Goal: Task Accomplishment & Management: Manage account settings

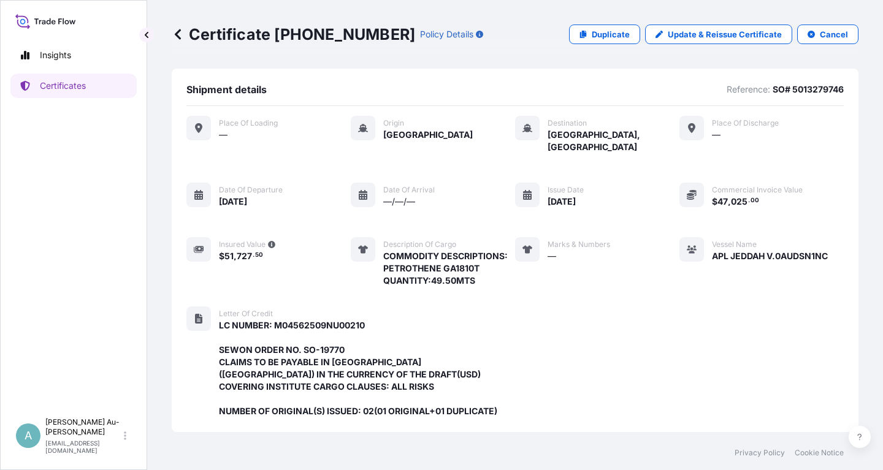
scroll to position [349, 0]
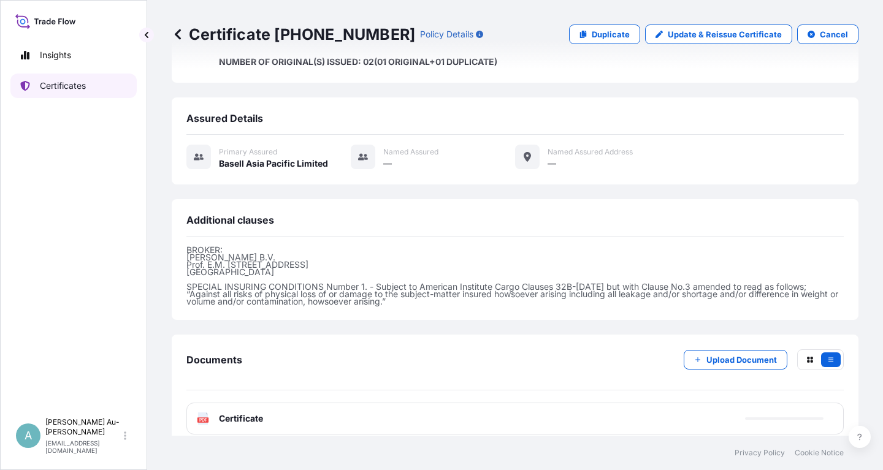
click at [73, 97] on link "Certificates" at bounding box center [73, 86] width 126 height 25
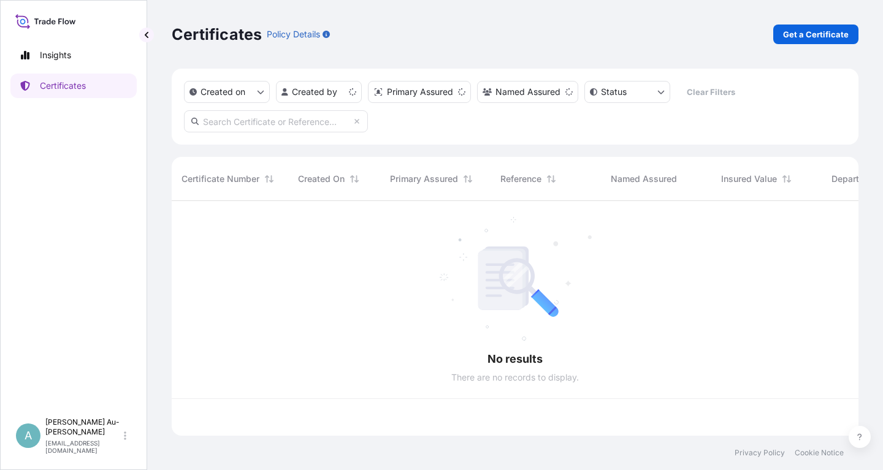
scroll to position [242, 687]
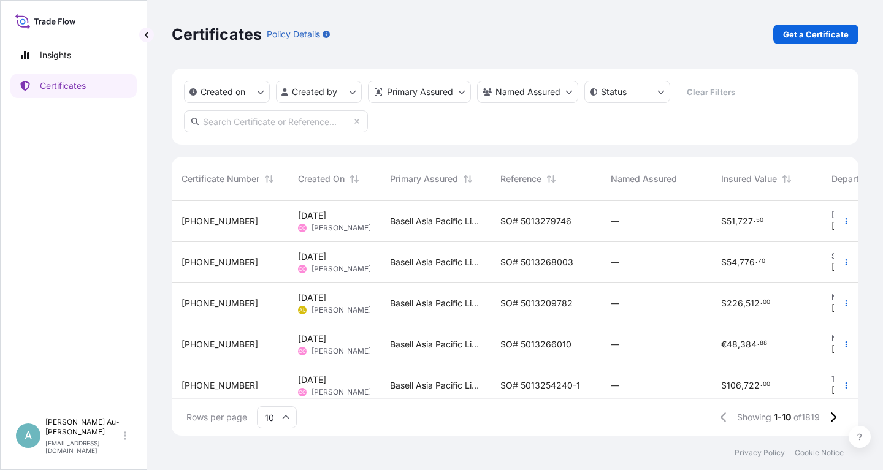
click at [265, 129] on input "text" at bounding box center [276, 121] width 184 height 22
type input "1844-1"
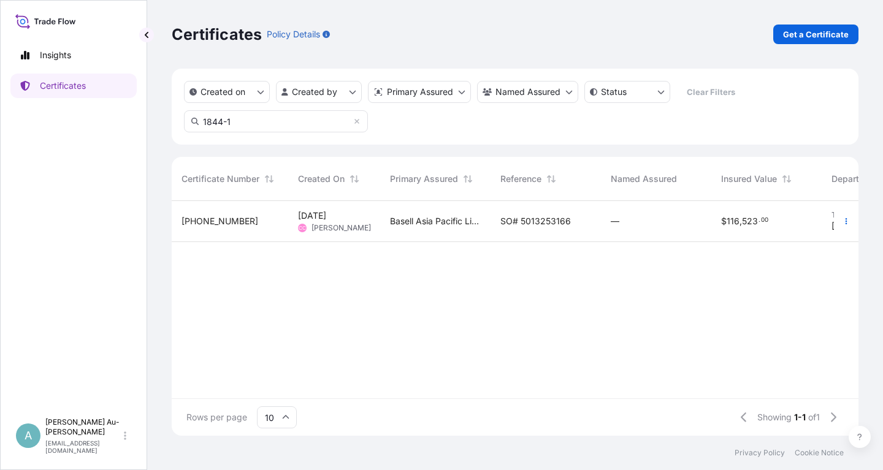
click at [520, 221] on span "SO# 5013253166" at bounding box center [535, 221] width 70 height 12
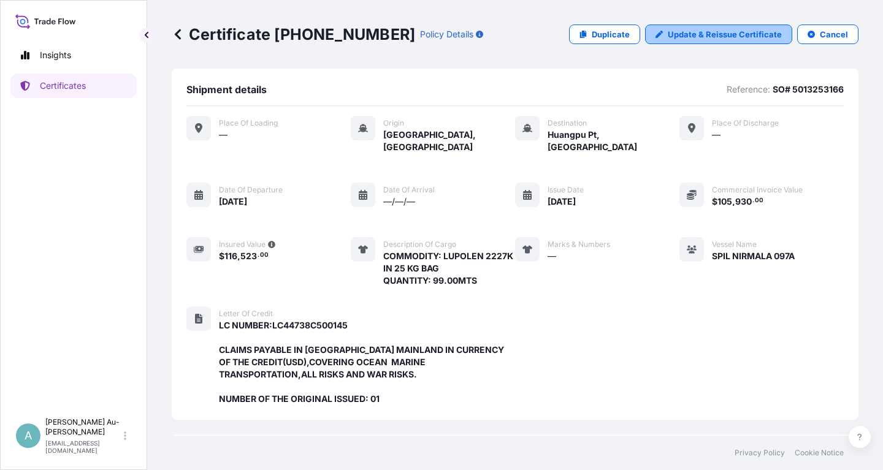
click at [695, 34] on p "Update & Reissue Certificate" at bounding box center [725, 34] width 114 height 12
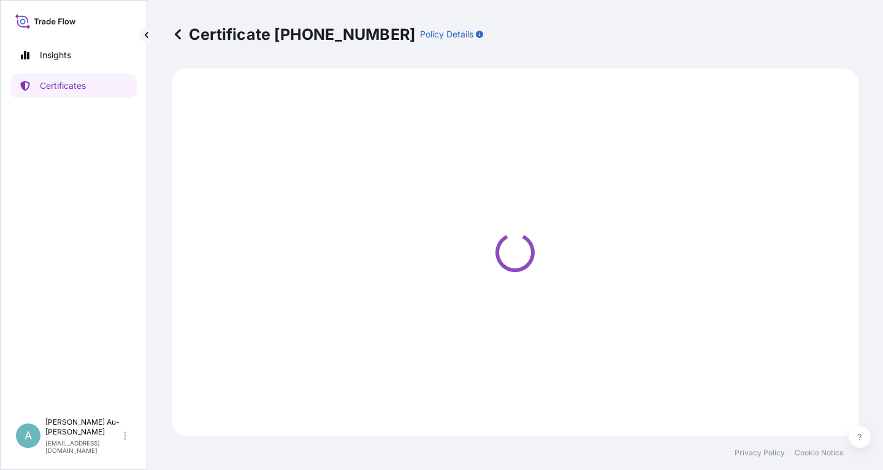
select select "Sea"
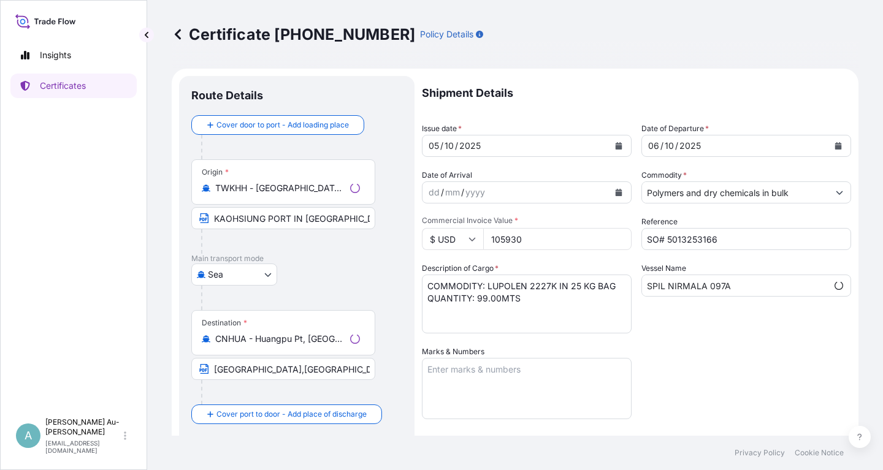
scroll to position [26, 0]
select select "32034"
click at [618, 148] on icon "Calendar" at bounding box center [618, 145] width 7 height 7
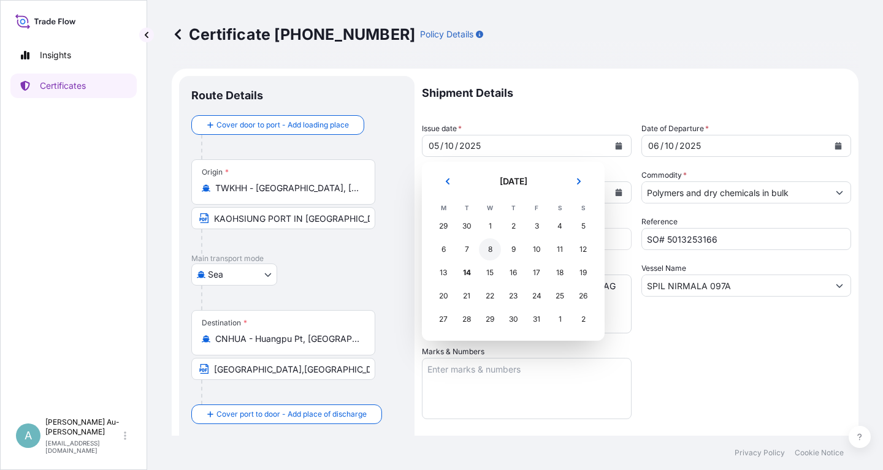
click at [490, 251] on div "8" at bounding box center [490, 249] width 22 height 22
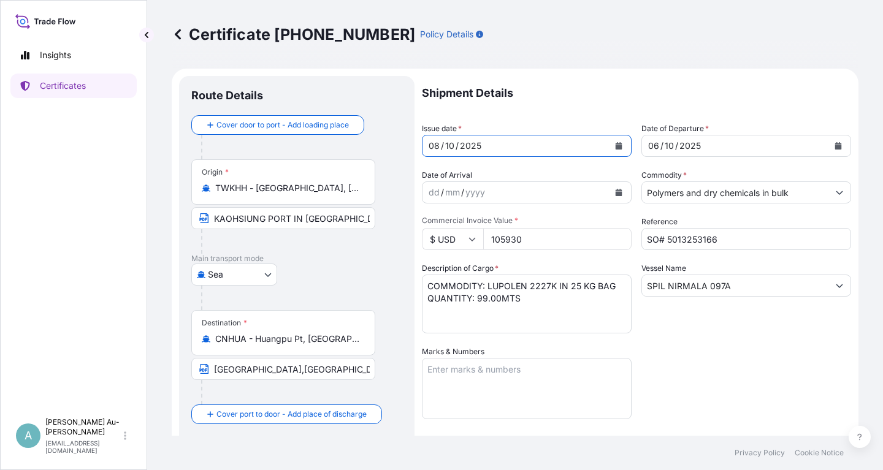
click at [838, 145] on icon "Calendar" at bounding box center [838, 145] width 7 height 7
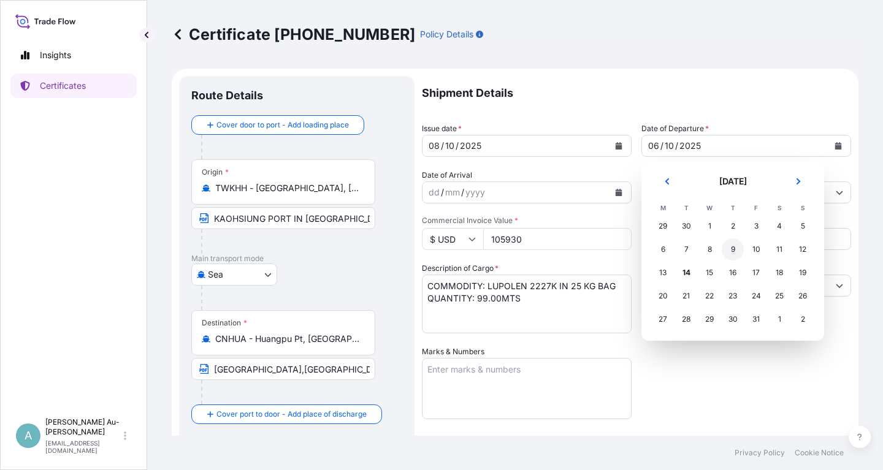
click at [735, 253] on div "9" at bounding box center [733, 249] width 22 height 22
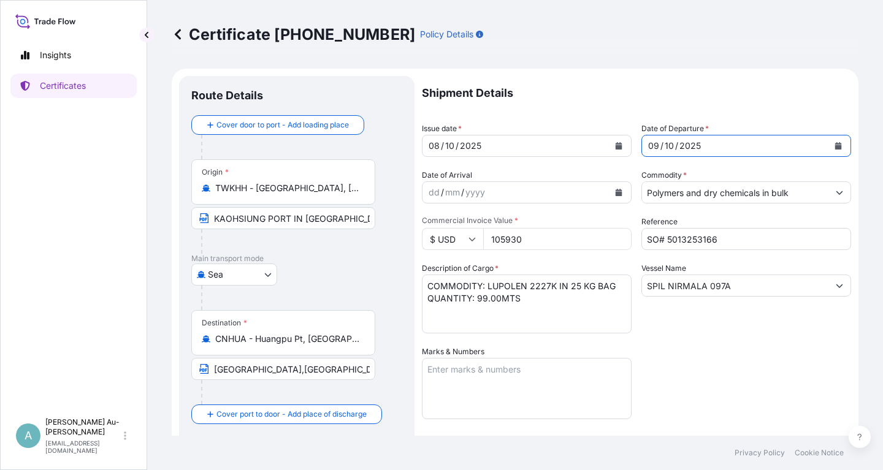
click at [716, 378] on div "Shipment Details Issue date * [DATE] Date of Departure * [DATE] Date of Arrival…" at bounding box center [636, 391] width 429 height 631
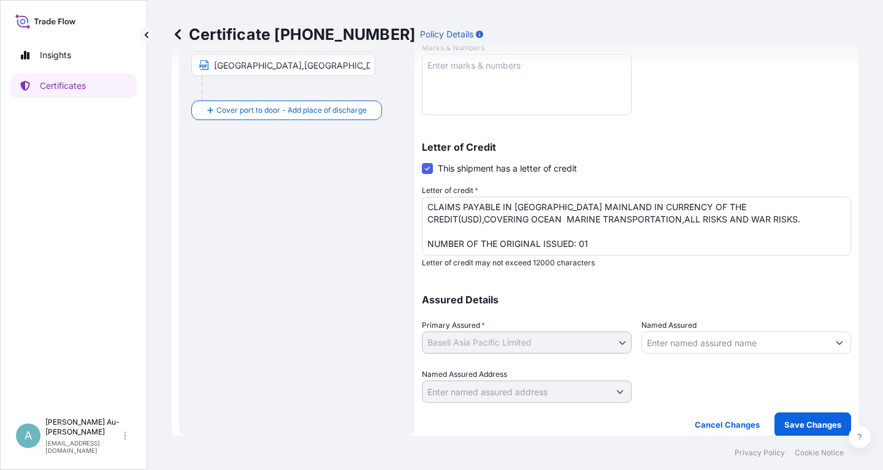
scroll to position [305, 0]
click at [786, 425] on p "Save Changes" at bounding box center [812, 423] width 57 height 12
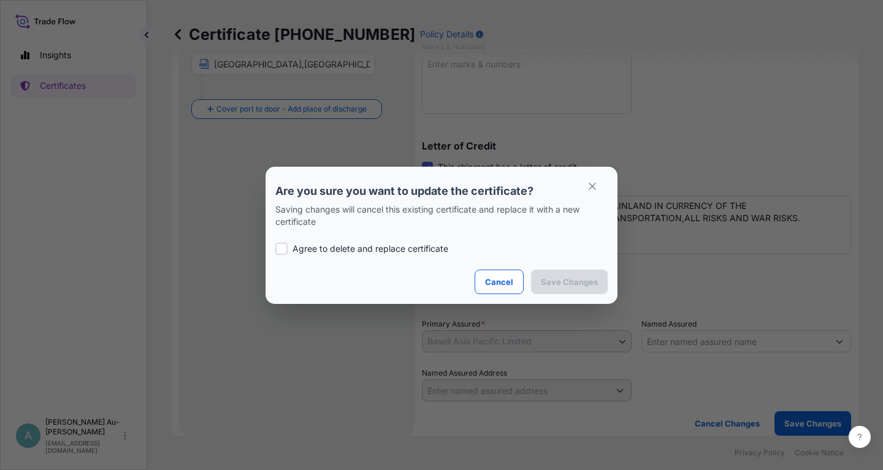
click at [327, 245] on p "Agree to delete and replace certificate" at bounding box center [370, 249] width 156 height 12
checkbox input "true"
click at [563, 282] on p "Save Changes" at bounding box center [569, 282] width 57 height 12
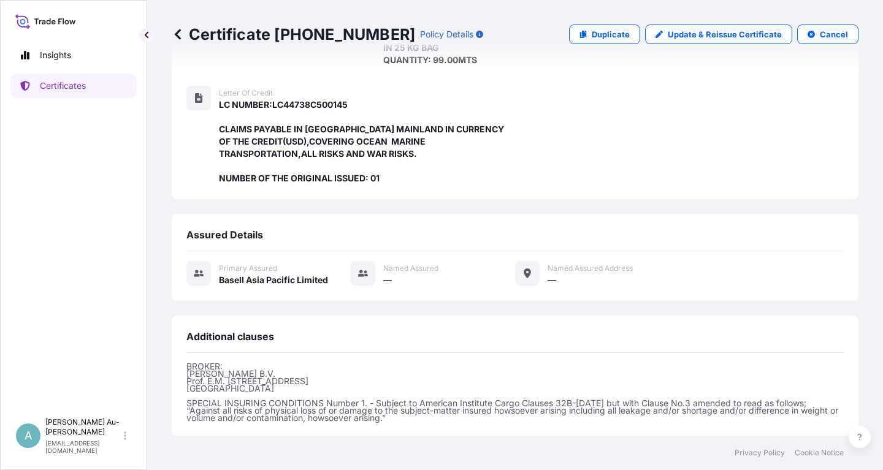
scroll to position [337, 0]
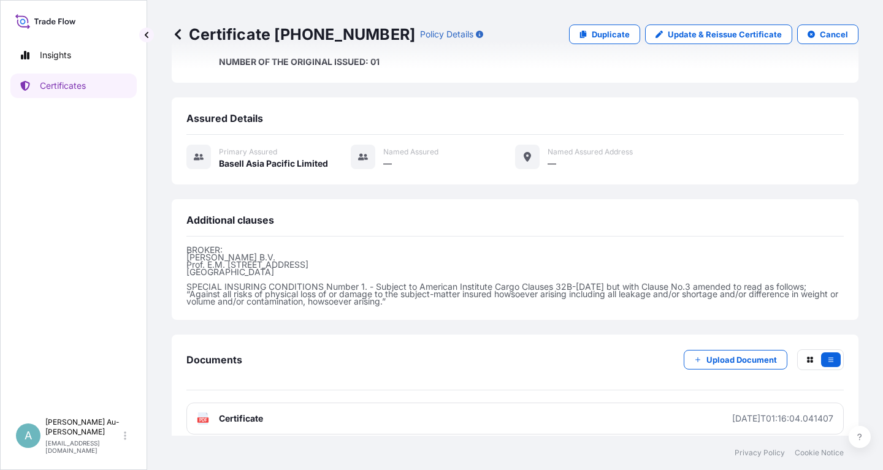
click at [334, 410] on link "PDF Certificate [DATE]T01:16:04.041407" at bounding box center [514, 419] width 657 height 32
click at [305, 411] on div "PDF Certificate" at bounding box center [514, 419] width 657 height 32
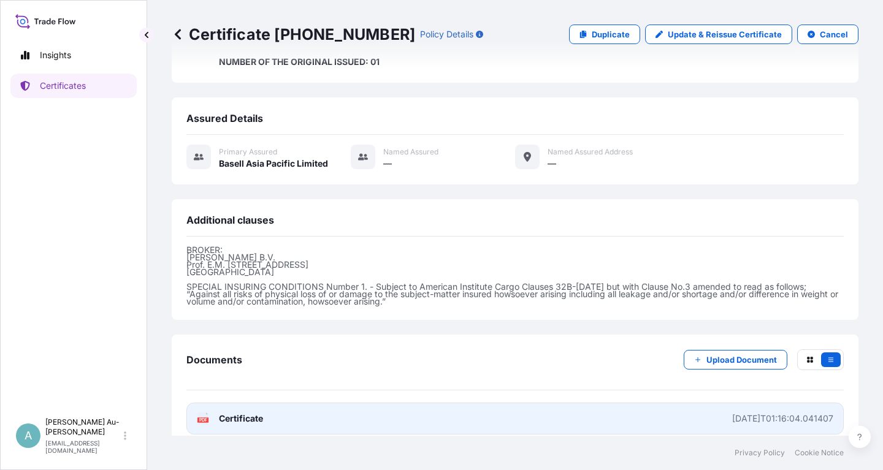
click at [249, 413] on span "Certificate" at bounding box center [241, 419] width 44 height 12
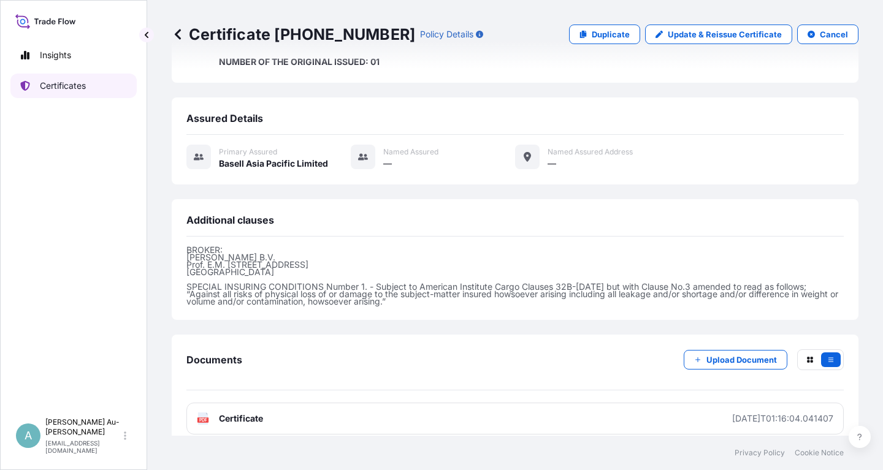
click at [68, 93] on link "Certificates" at bounding box center [73, 86] width 126 height 25
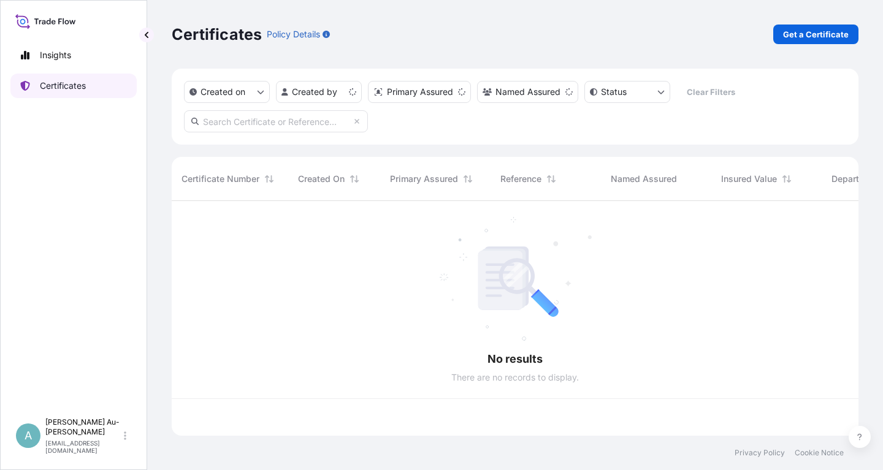
scroll to position [242, 687]
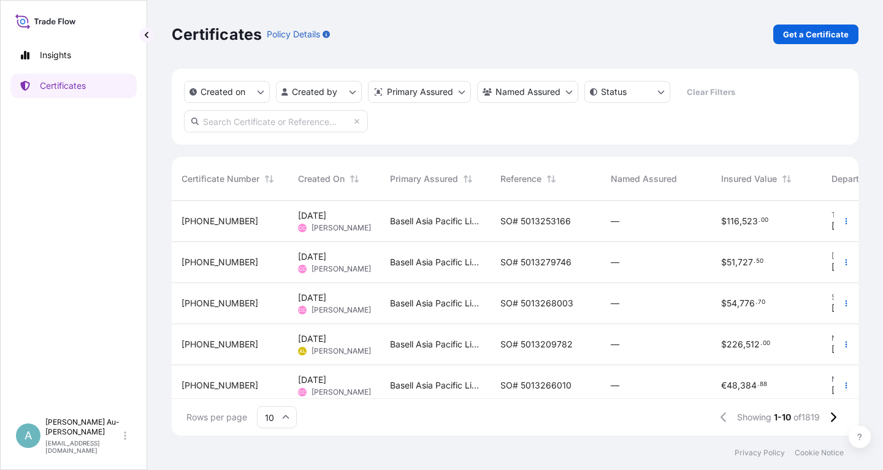
click at [237, 125] on input "text" at bounding box center [276, 121] width 184 height 22
type input "1779-1"
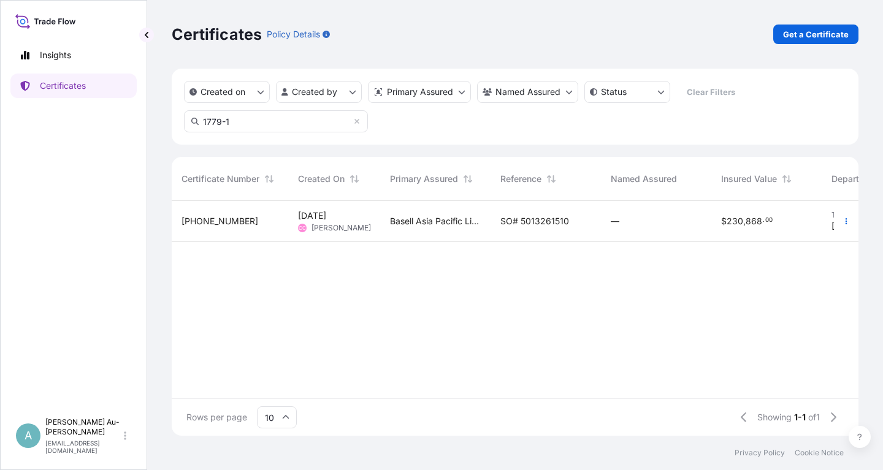
drag, startPoint x: 533, startPoint y: 207, endPoint x: 536, endPoint y: 213, distance: 6.9
click at [536, 213] on div "SO# 5013261510" at bounding box center [545, 221] width 110 height 41
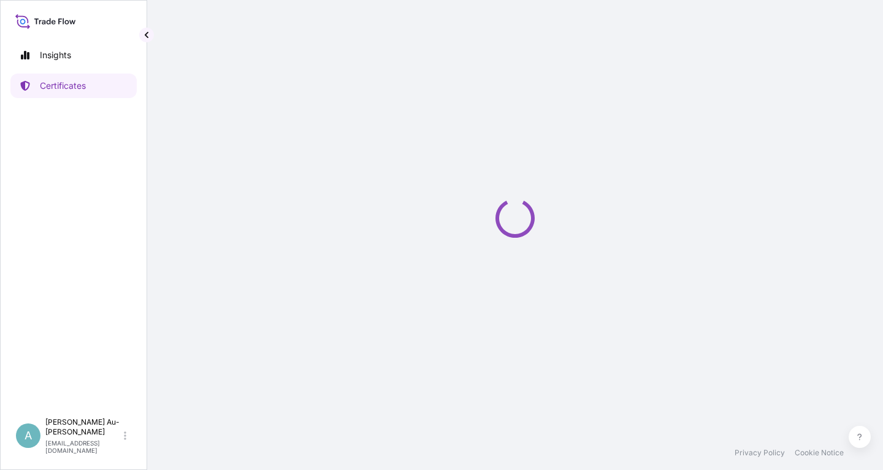
click at [538, 221] on div "Loading" at bounding box center [515, 218] width 687 height 436
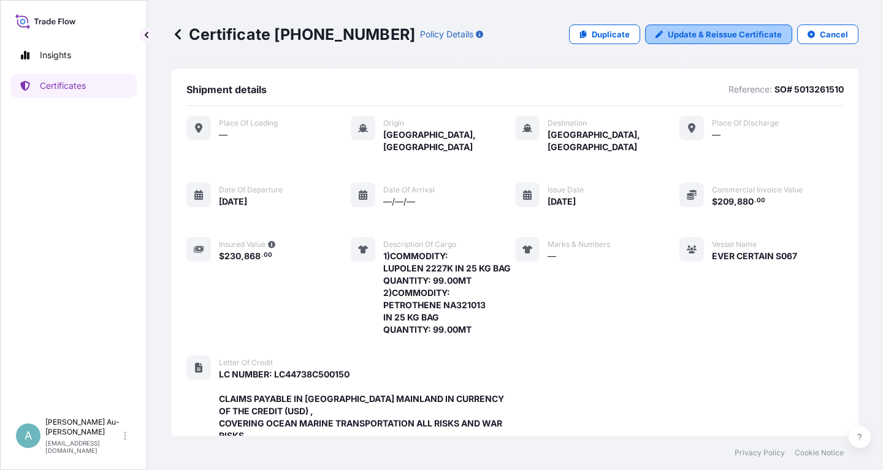
click at [690, 34] on p "Update & Reissue Certificate" at bounding box center [725, 34] width 114 height 12
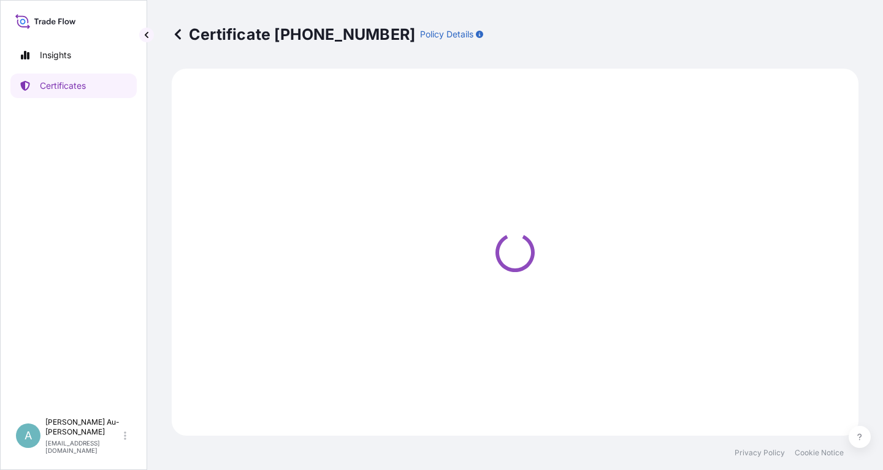
select select "Sea"
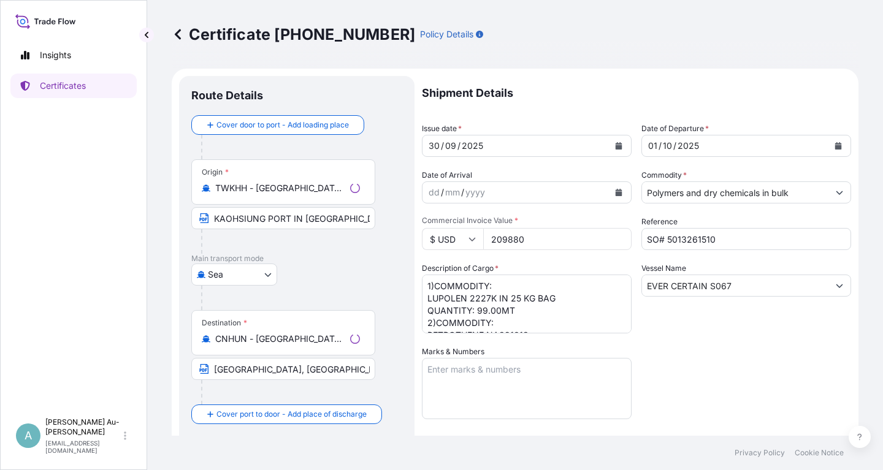
select select "32034"
click at [618, 150] on button "Calendar" at bounding box center [619, 146] width 20 height 20
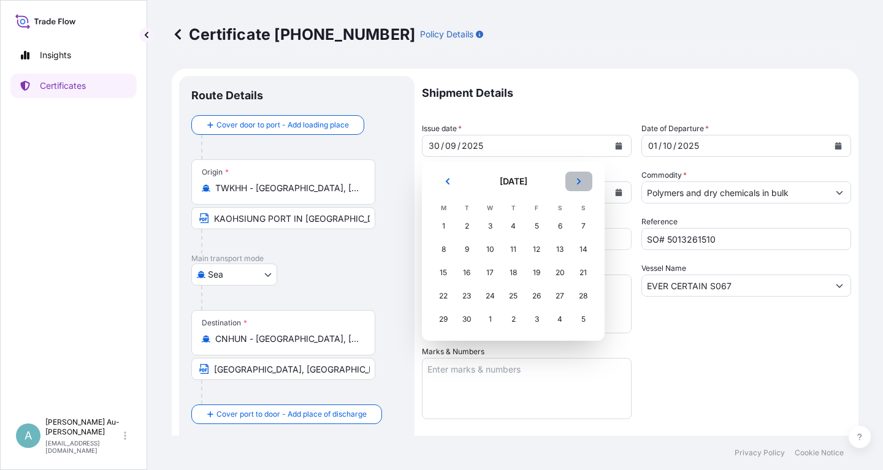
click at [576, 180] on icon "Next" at bounding box center [578, 181] width 7 height 7
click at [493, 248] on div "8" at bounding box center [490, 249] width 22 height 22
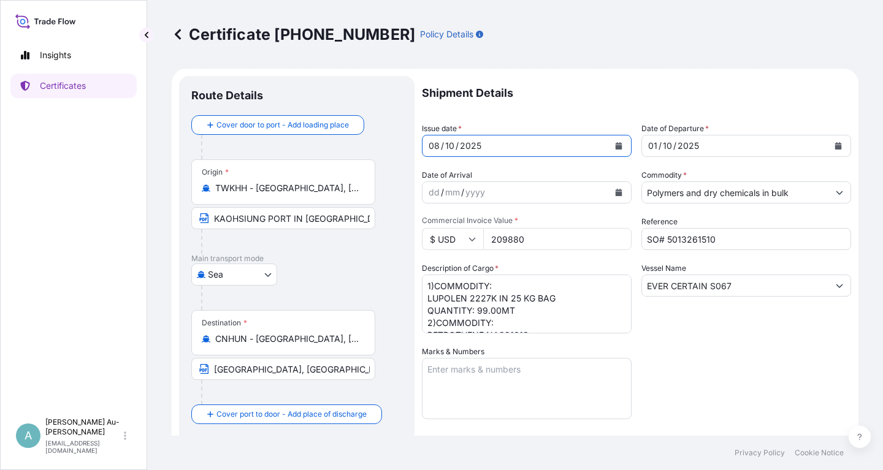
click at [840, 149] on icon "Calendar" at bounding box center [838, 145] width 7 height 7
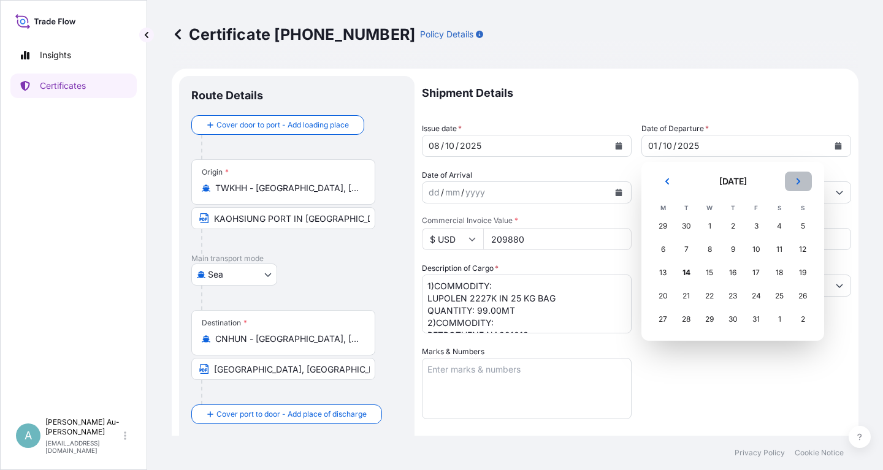
click at [799, 183] on icon "Next" at bounding box center [797, 181] width 7 height 7
click at [802, 251] on div "9" at bounding box center [802, 249] width 22 height 22
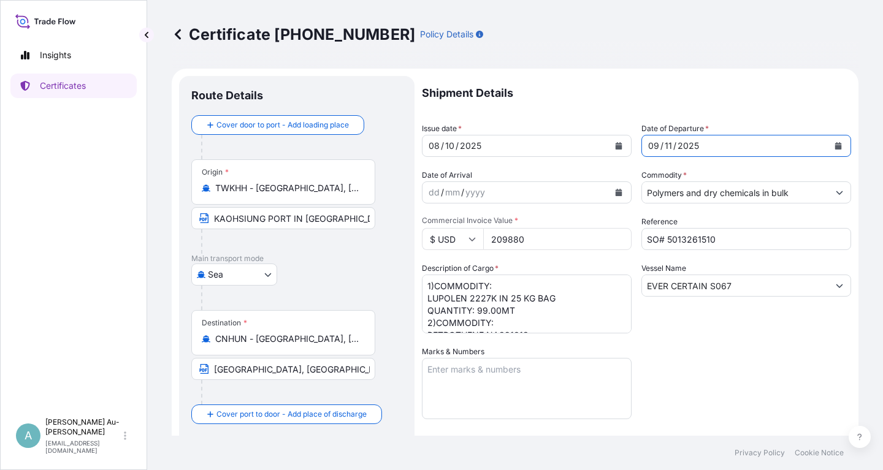
click at [843, 146] on button "Calendar" at bounding box center [838, 146] width 20 height 20
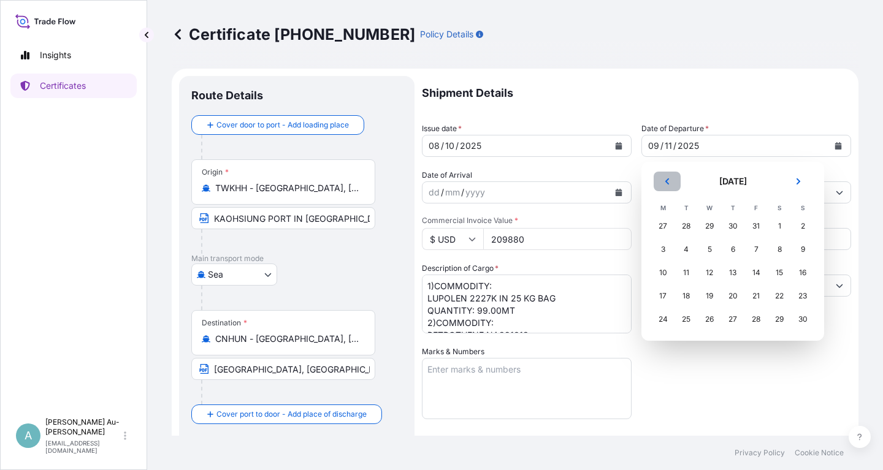
click at [666, 181] on icon "Previous" at bounding box center [667, 181] width 4 height 6
click at [736, 249] on div "9" at bounding box center [733, 249] width 22 height 22
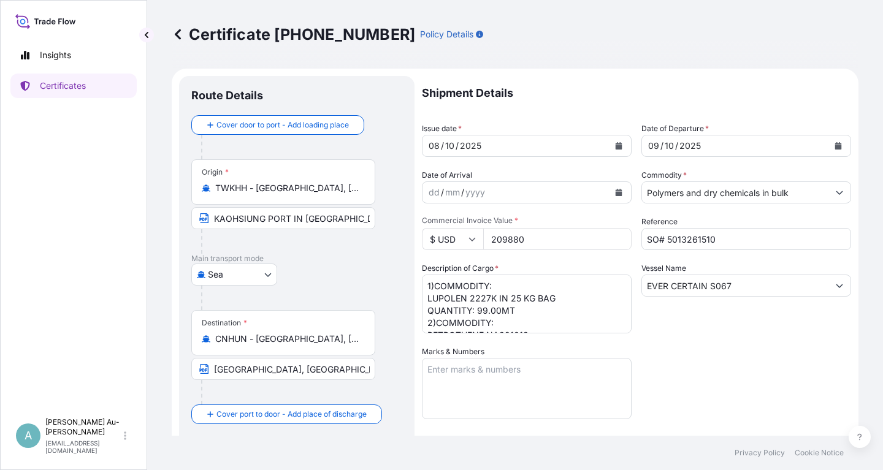
drag, startPoint x: 728, startPoint y: 340, endPoint x: 744, endPoint y: 340, distance: 16.6
click at [744, 340] on div "Shipment Details Issue date * [DATE] Date of Departure * [DATE] Date of Arrival…" at bounding box center [636, 391] width 429 height 631
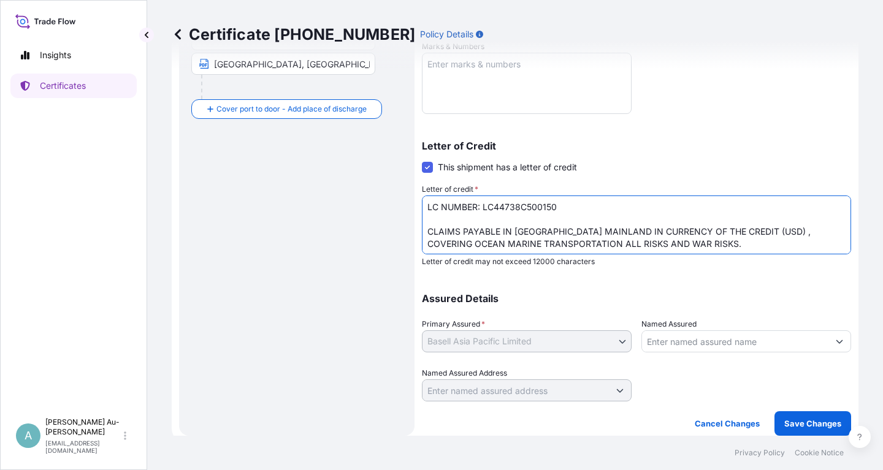
scroll to position [26, 0]
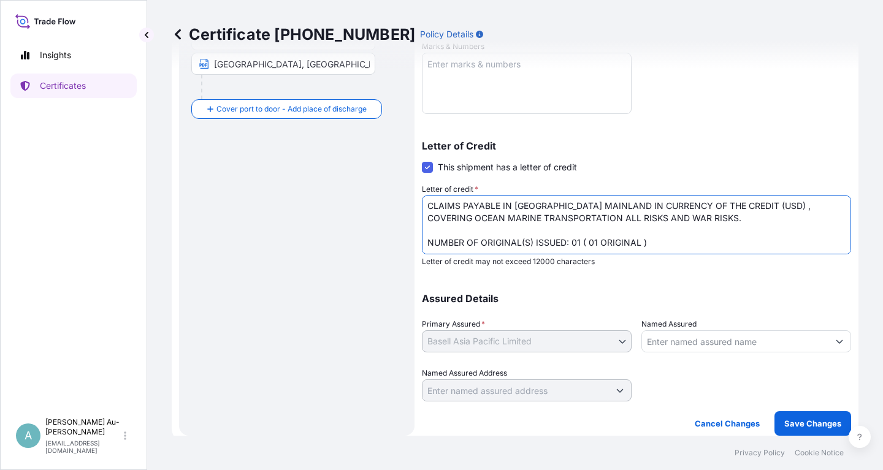
click at [660, 243] on textarea "LC NUMBER: LC44738C500150 CLAIMS PAYABLE IN [GEOGRAPHIC_DATA] MAINLAND IN CURRE…" at bounding box center [636, 225] width 429 height 59
type textarea "LC NUMBER: LC44738C500150 CLAIMS PAYABLE IN [GEOGRAPHIC_DATA] MAINLAND IN CURRE…"
click at [722, 277] on div "Shipment Details Issue date * [DATE] Date of Departure * [DATE] Date of Arrival…" at bounding box center [636, 86] width 429 height 631
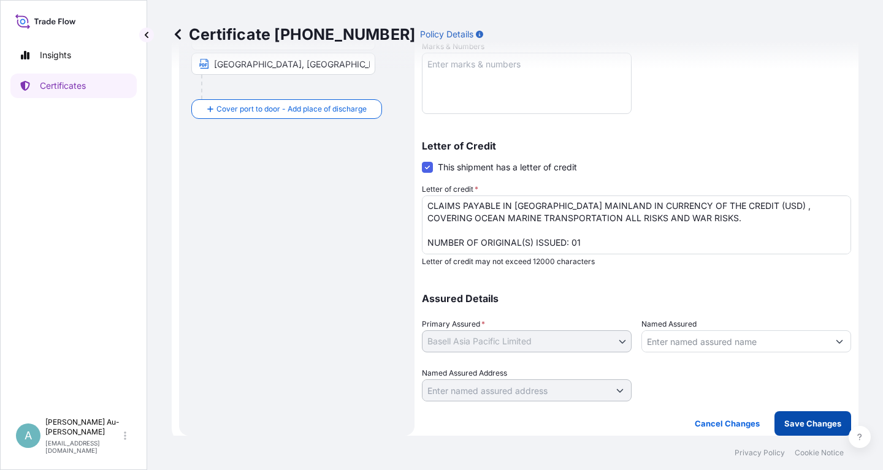
click at [819, 427] on p "Save Changes" at bounding box center [812, 423] width 57 height 12
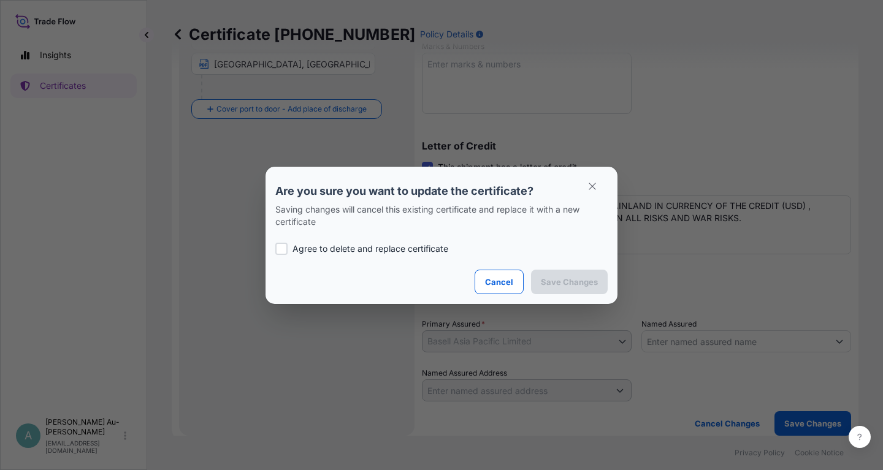
click at [313, 243] on p "Agree to delete and replace certificate" at bounding box center [370, 249] width 156 height 12
checkbox input "true"
click at [552, 275] on button "Save Changes" at bounding box center [569, 282] width 77 height 25
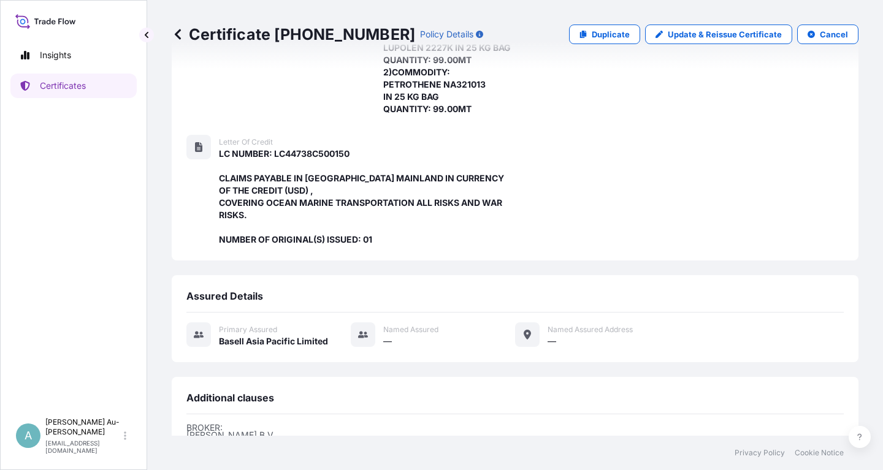
scroll to position [398, 0]
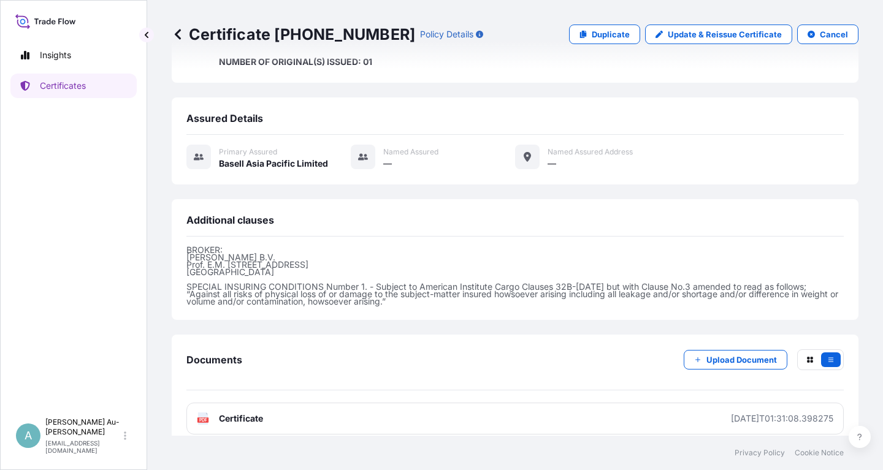
click at [280, 408] on link "PDF Certificate [DATE]T01:31:08.398275" at bounding box center [514, 419] width 657 height 32
click at [57, 82] on p "Certificates" at bounding box center [63, 86] width 46 height 12
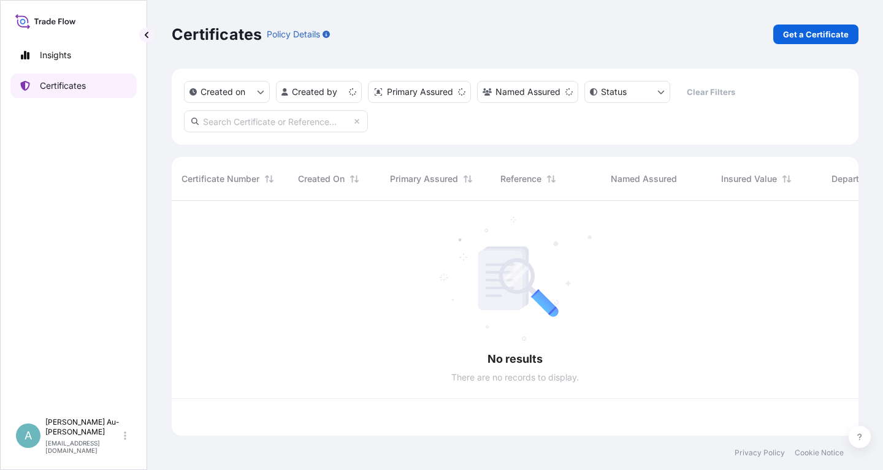
scroll to position [242, 687]
click at [325, 126] on input "text" at bounding box center [276, 121] width 184 height 22
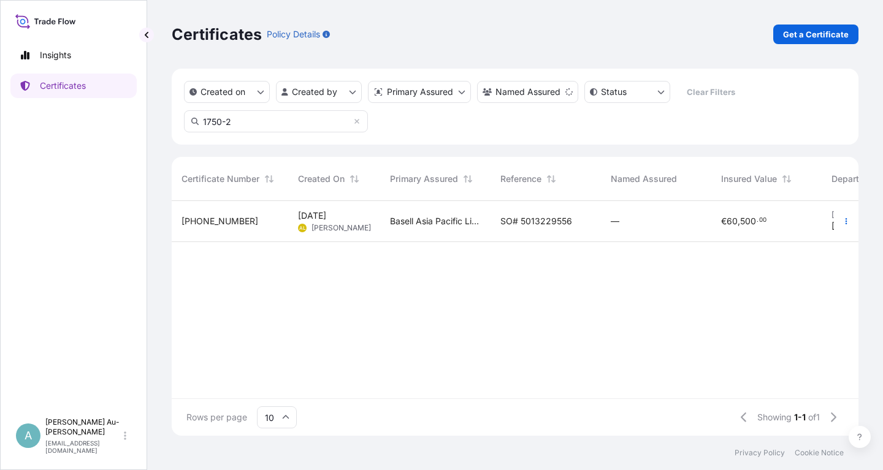
type input "1750-2"
click at [531, 217] on span "SO# 5013229556" at bounding box center [536, 221] width 72 height 12
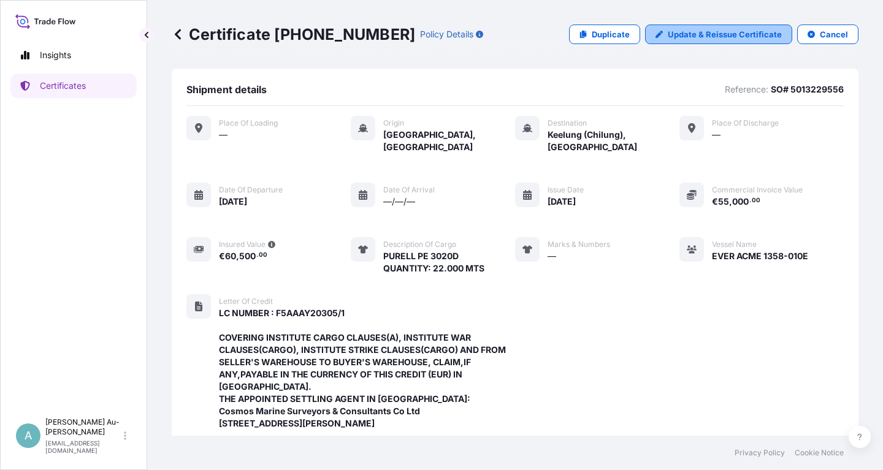
click at [686, 34] on p "Update & Reissue Certificate" at bounding box center [725, 34] width 114 height 12
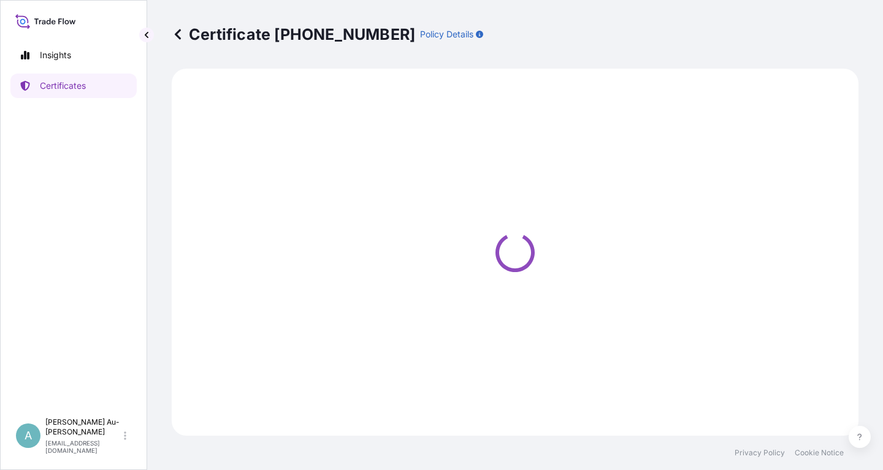
select select "Sea"
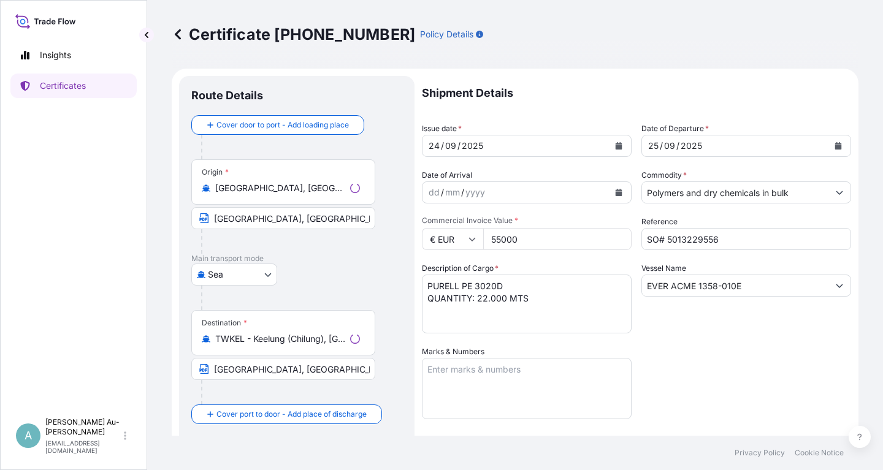
select select "32034"
click at [620, 146] on icon "Calendar" at bounding box center [618, 145] width 7 height 7
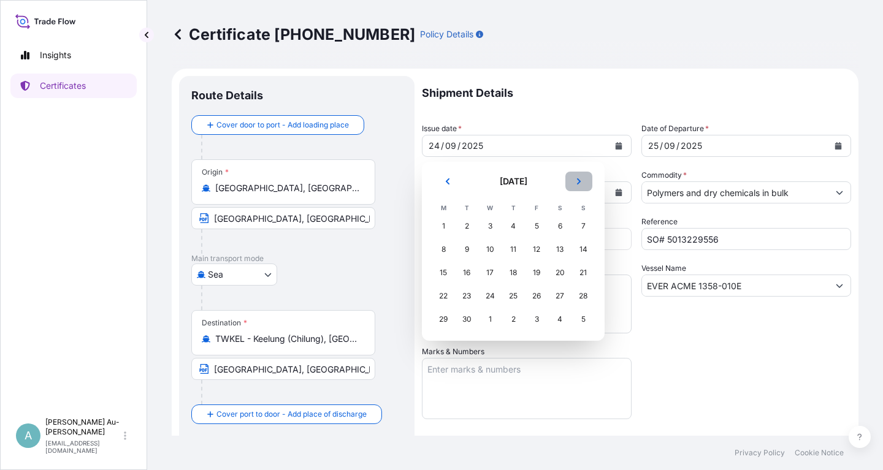
click at [582, 181] on button "Next" at bounding box center [578, 182] width 27 height 20
click at [493, 226] on div "1" at bounding box center [490, 226] width 22 height 22
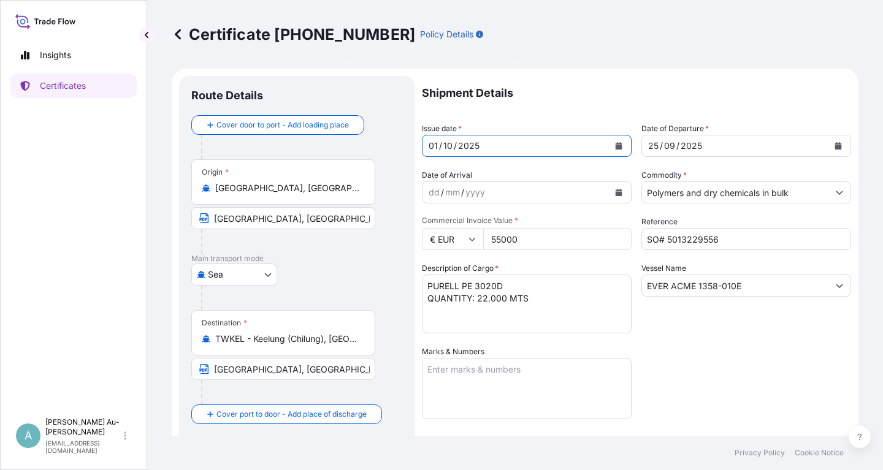
click at [833, 148] on button "Calendar" at bounding box center [838, 146] width 20 height 20
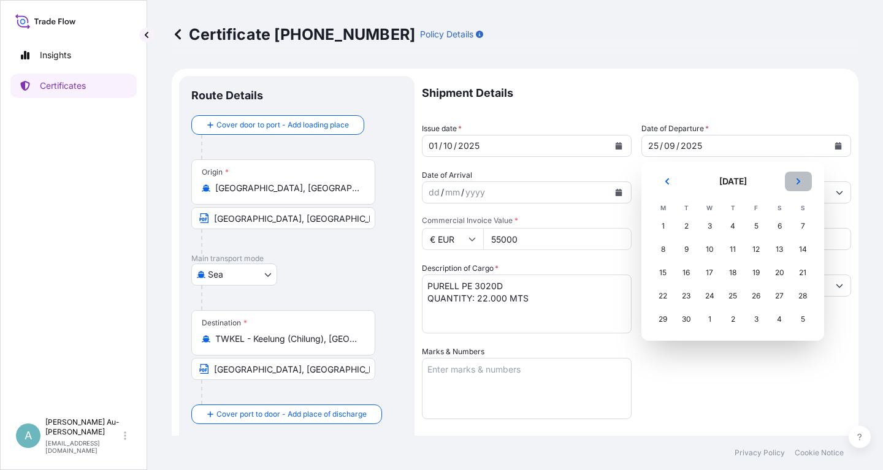
click at [801, 181] on icon "Next" at bounding box center [797, 181] width 7 height 7
click at [730, 227] on div "2" at bounding box center [733, 226] width 22 height 22
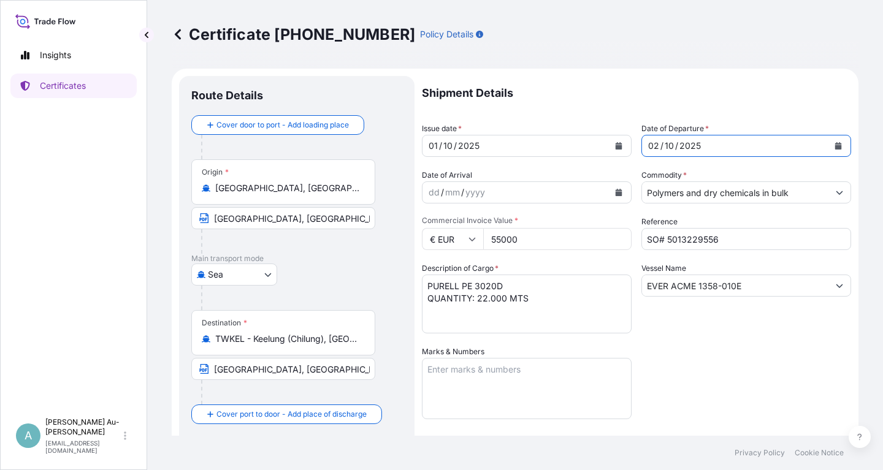
drag, startPoint x: 712, startPoint y: 330, endPoint x: 775, endPoint y: 322, distance: 63.1
click at [736, 331] on div "Vessel Name EVER ACME 1358-010E" at bounding box center [746, 297] width 210 height 71
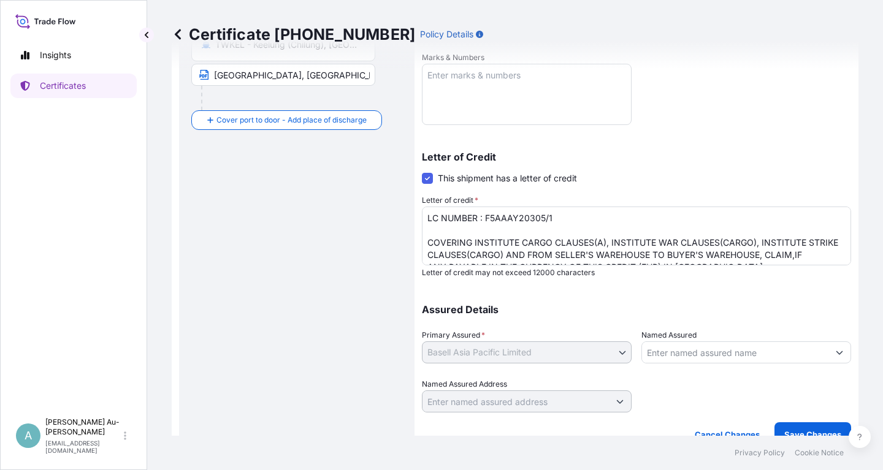
scroll to position [305, 0]
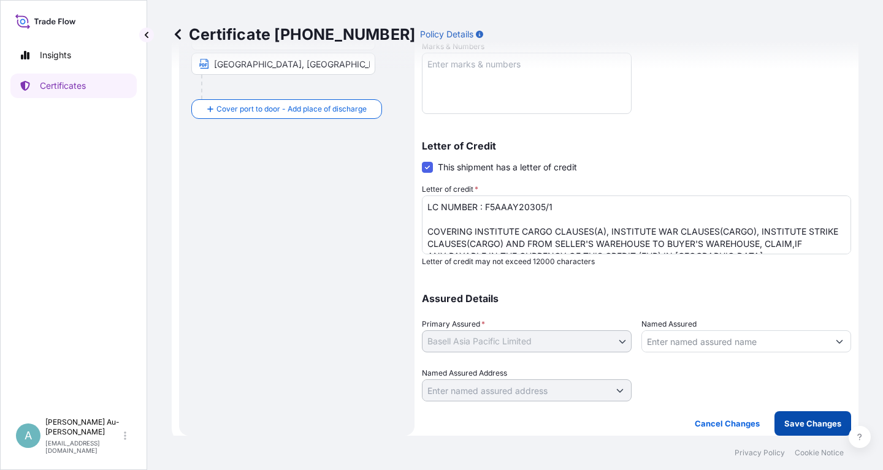
click at [804, 421] on p "Save Changes" at bounding box center [812, 423] width 57 height 12
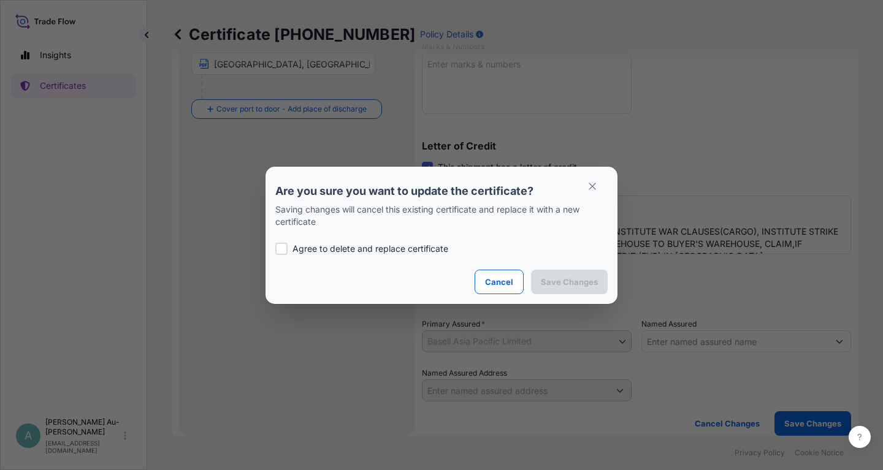
click at [387, 244] on p "Agree to delete and replace certificate" at bounding box center [370, 249] width 156 height 12
checkbox input "true"
click at [565, 281] on p "Save Changes" at bounding box center [569, 282] width 57 height 12
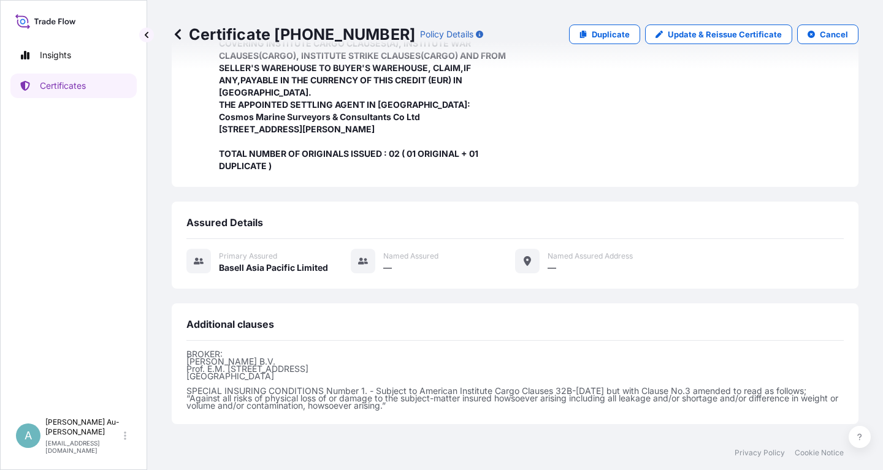
scroll to position [386, 0]
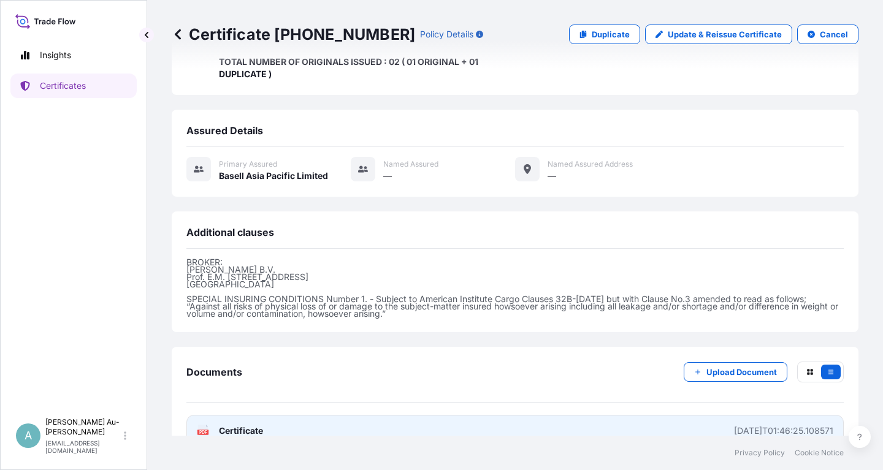
click at [342, 415] on link "PDF Certificate [DATE]T01:46:25.108571" at bounding box center [514, 431] width 657 height 32
